Goal: Transaction & Acquisition: Purchase product/service

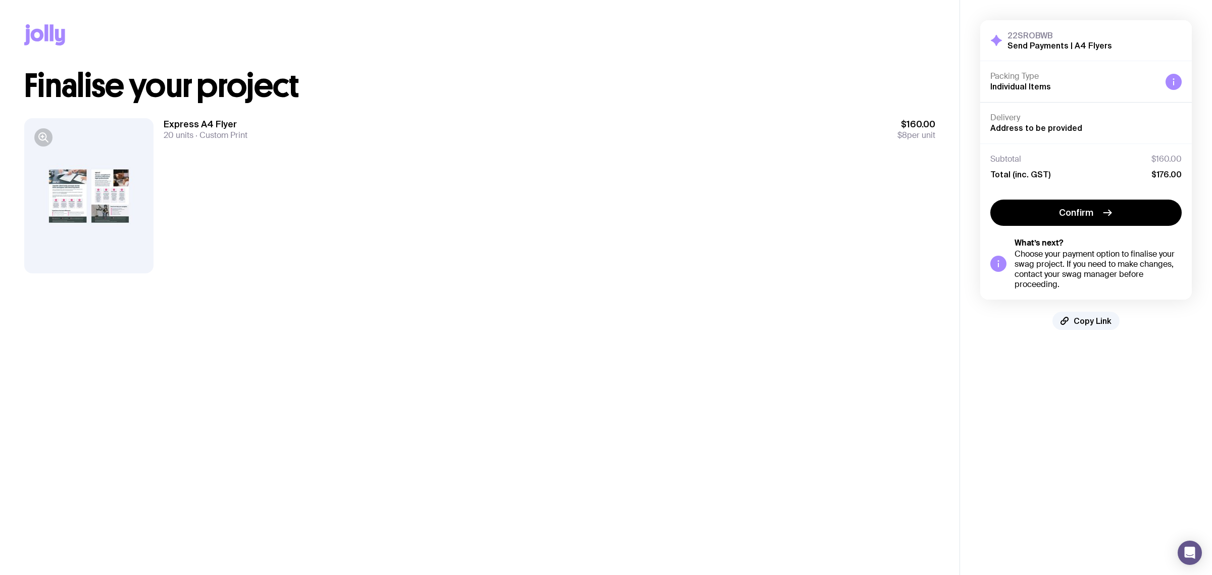
click at [1054, 173] on div "Total (inc. GST) $176.00" at bounding box center [1086, 174] width 191 height 10
click at [57, 195] on div at bounding box center [88, 195] width 129 height 155
click at [41, 140] on icon "button" at bounding box center [43, 137] width 12 height 12
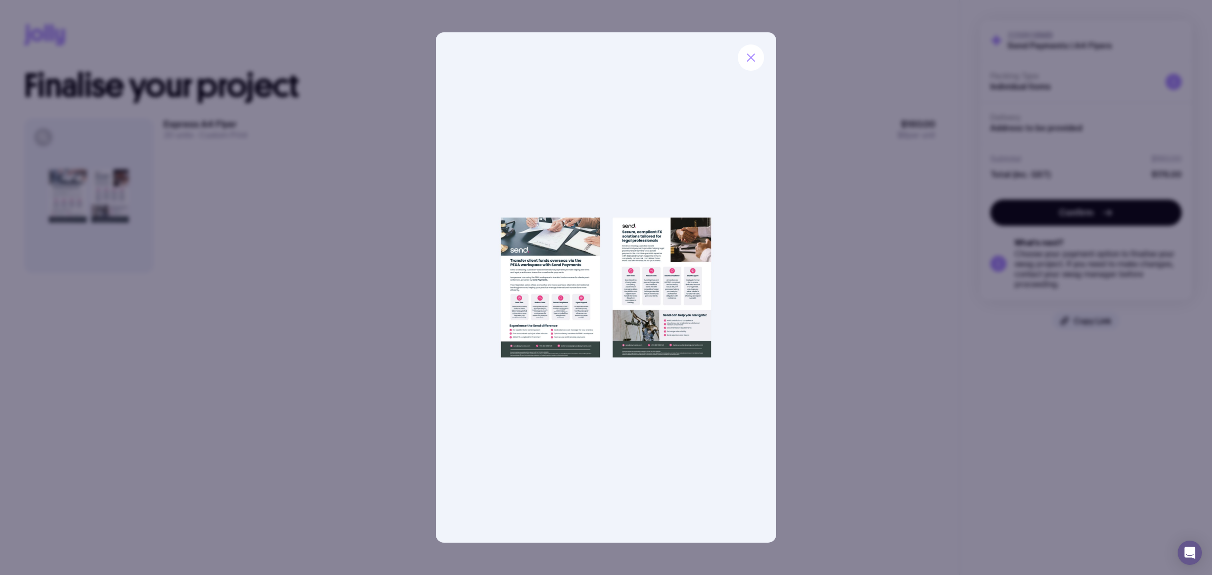
click at [880, 264] on div at bounding box center [606, 287] width 1212 height 575
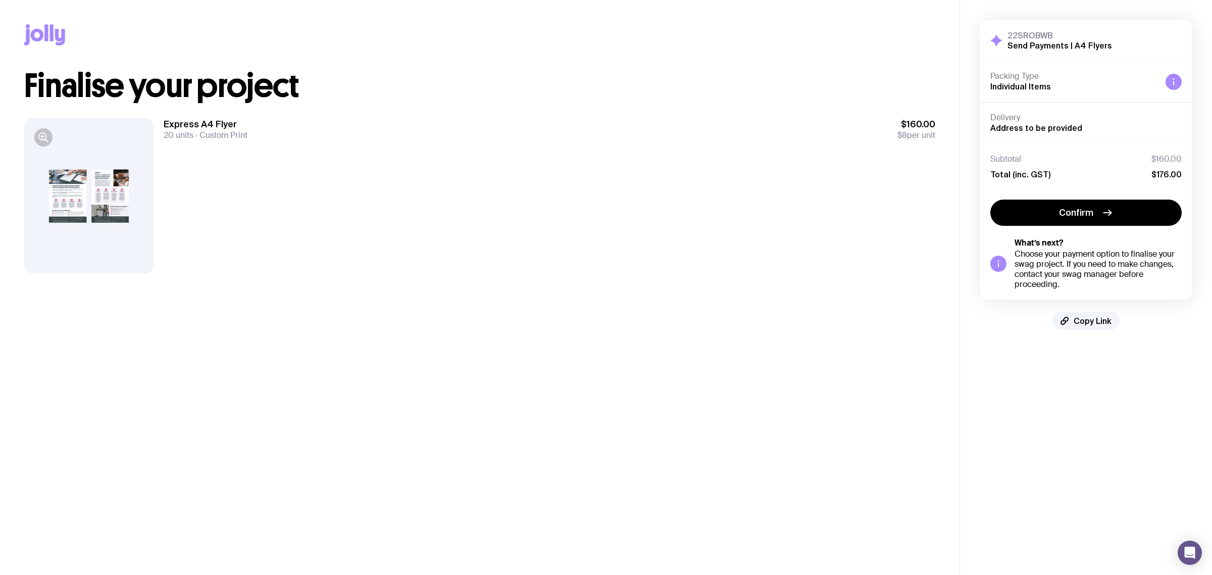
click at [241, 133] on span "Custom Print" at bounding box center [220, 135] width 54 height 11
click at [306, 192] on div "Express A4 Flyer 20 units Custom Print $160.00 $8 per unit" at bounding box center [550, 195] width 772 height 155
click at [1090, 321] on span "Copy Link" at bounding box center [1093, 321] width 38 height 10
click at [688, 286] on div "Express A4 Flyer 20 units Custom Print $160.00 $8 per unit" at bounding box center [479, 195] width 911 height 187
click at [386, 129] on div "Express A4 Flyer 20 units Custom Print $160.00 $8 per unit" at bounding box center [550, 129] width 772 height 22
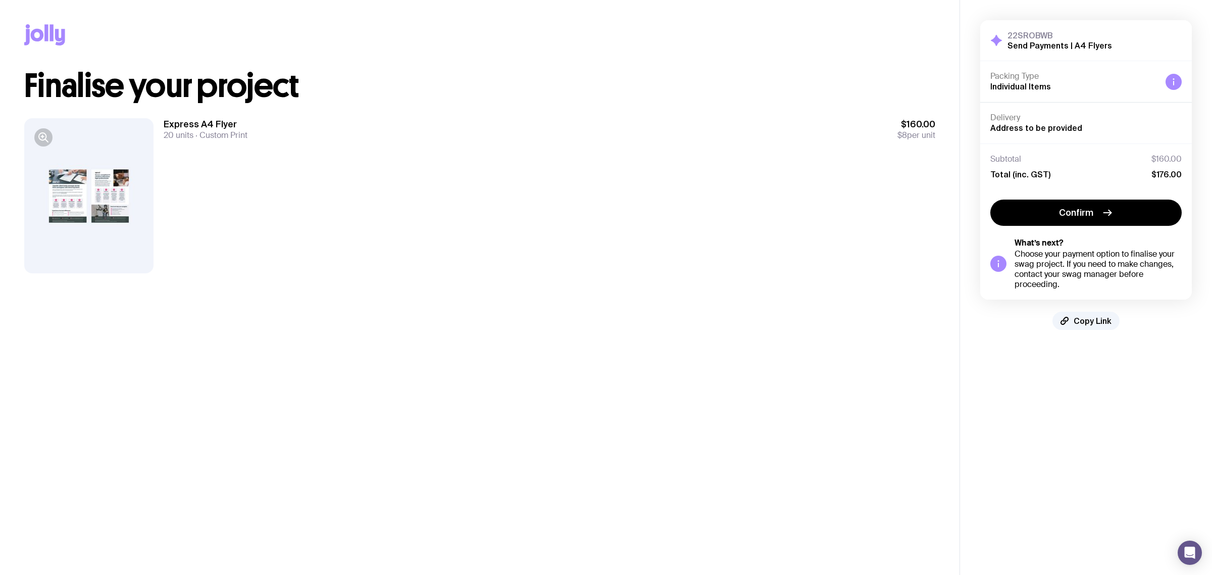
click at [227, 134] on span "Custom Print" at bounding box center [220, 135] width 54 height 11
drag, startPoint x: 227, startPoint y: 134, endPoint x: 184, endPoint y: 124, distance: 44.1
click at [186, 125] on div "Express A4 Flyer 20 units Custom Print" at bounding box center [206, 129] width 84 height 22
click at [916, 148] on div "Express A4 Flyer 20 units Custom Print $160.00 $8 per unit" at bounding box center [550, 195] width 772 height 155
drag, startPoint x: 919, startPoint y: 132, endPoint x: 897, endPoint y: 131, distance: 22.8
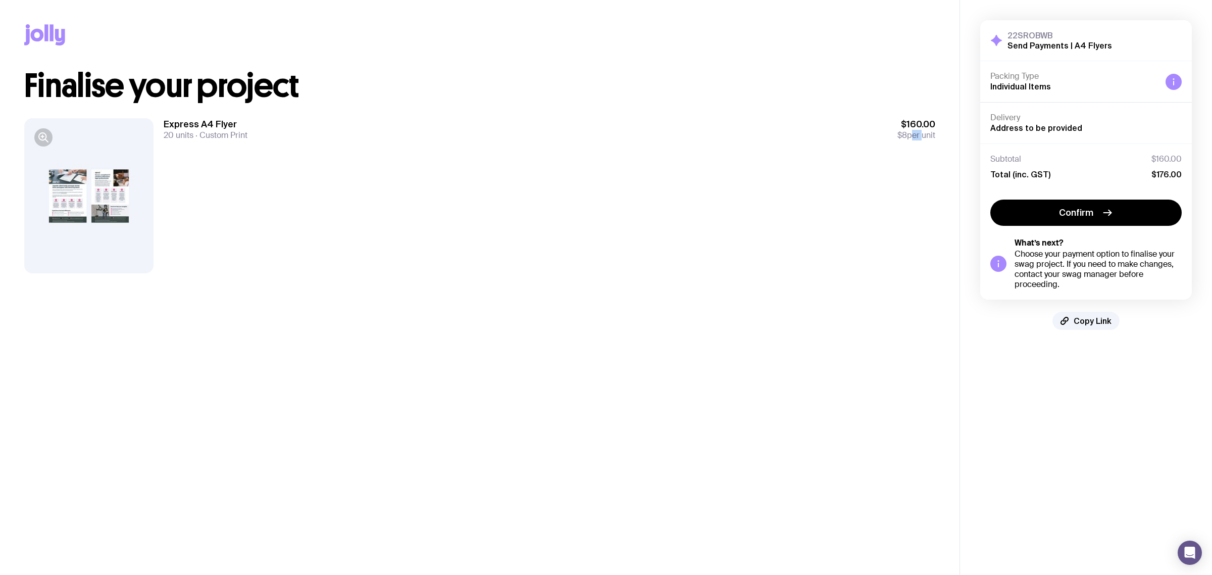
click at [898, 131] on span "$8 per unit" at bounding box center [917, 135] width 38 height 10
click at [871, 158] on div "Express A4 Flyer 20 units Custom Print $160.00 $8 per unit" at bounding box center [550, 195] width 772 height 155
drag, startPoint x: 958, startPoint y: 132, endPoint x: 936, endPoint y: 132, distance: 22.2
click at [953, 132] on div "Copy Link Finalise your project Express A4 Flyer 20 units Custom Print $160.00 …" at bounding box center [480, 144] width 960 height 289
drag, startPoint x: 936, startPoint y: 136, endPoint x: 861, endPoint y: 129, distance: 75.2
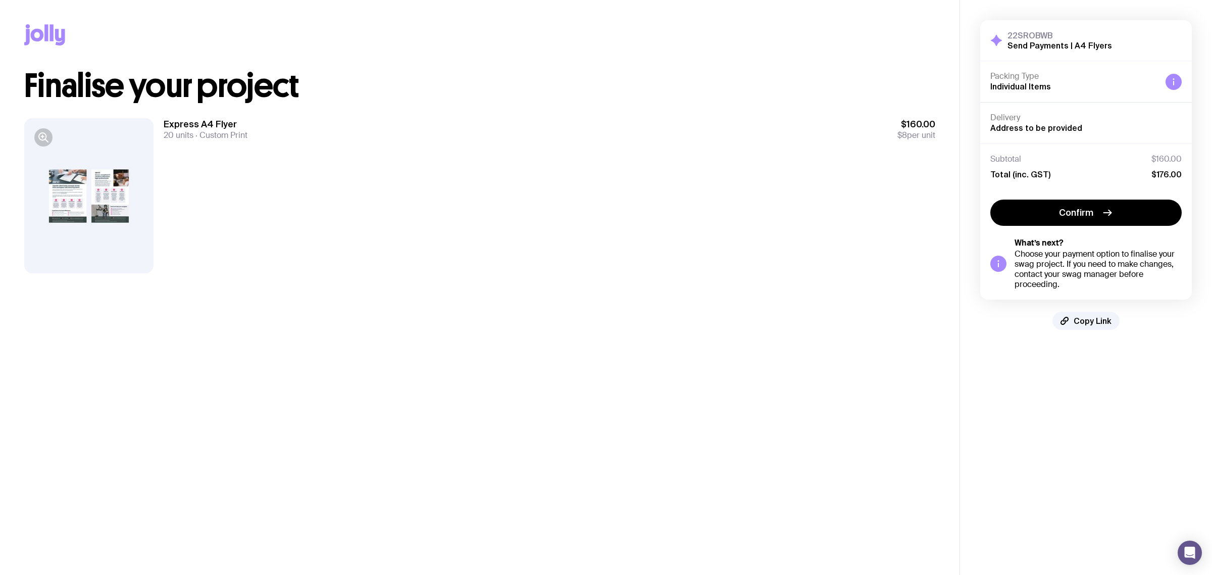
click at [898, 131] on div "Copy Link Finalise your project Express A4 Flyer 20 units Custom Print $160.00 …" at bounding box center [480, 144] width 960 height 289
